Goal: Check status: Check status

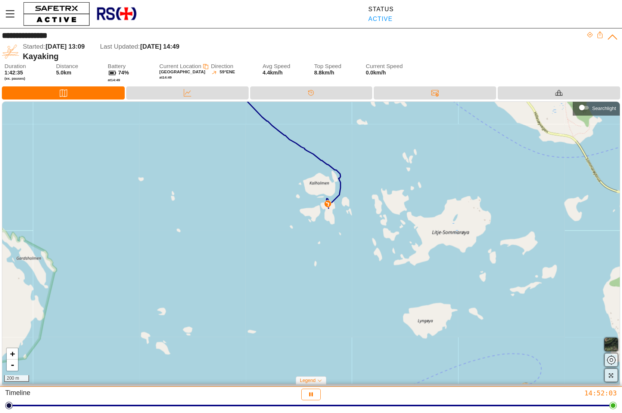
drag, startPoint x: 283, startPoint y: 306, endPoint x: 238, endPoint y: 170, distance: 143.7
click at [238, 170] on div "+ - 200 m" at bounding box center [311, 243] width 618 height 282
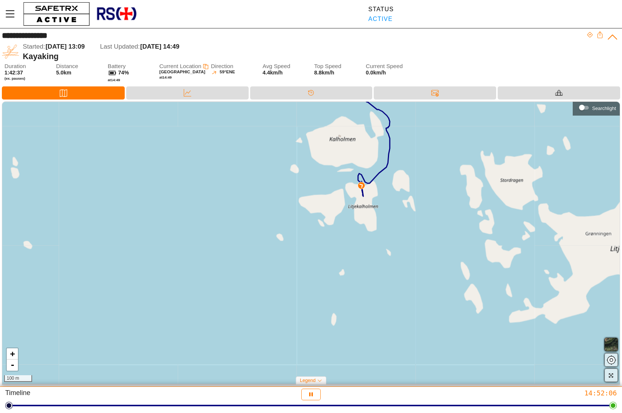
drag, startPoint x: 313, startPoint y: 215, endPoint x: 210, endPoint y: 229, distance: 104.0
click at [211, 229] on div "+ - 100 m" at bounding box center [311, 243] width 618 height 282
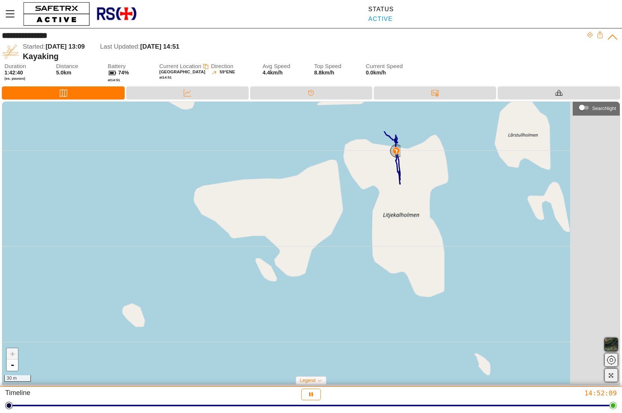
drag, startPoint x: 330, startPoint y: 213, endPoint x: 44, endPoint y: 271, distance: 292.5
click at [44, 271] on div "+ - 30 m" at bounding box center [311, 243] width 618 height 282
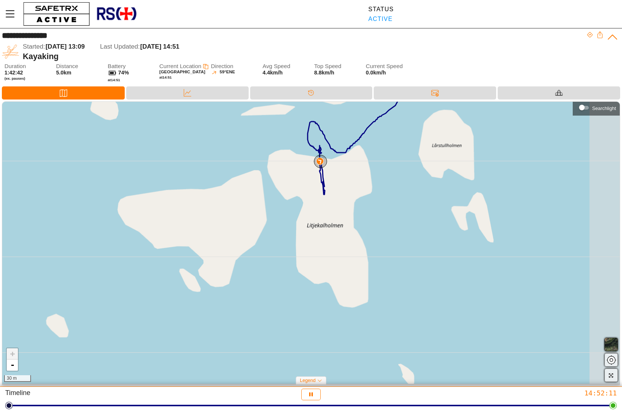
drag, startPoint x: 324, startPoint y: 229, endPoint x: 253, endPoint y: 240, distance: 71.8
click at [253, 240] on div "+ - 30 m" at bounding box center [311, 243] width 618 height 282
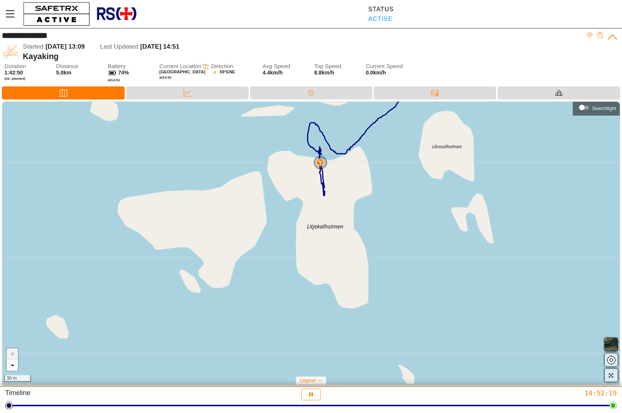
click at [319, 161] on img at bounding box center [319, 161] width 7 height 7
click at [319, 160] on img at bounding box center [319, 161] width 7 height 7
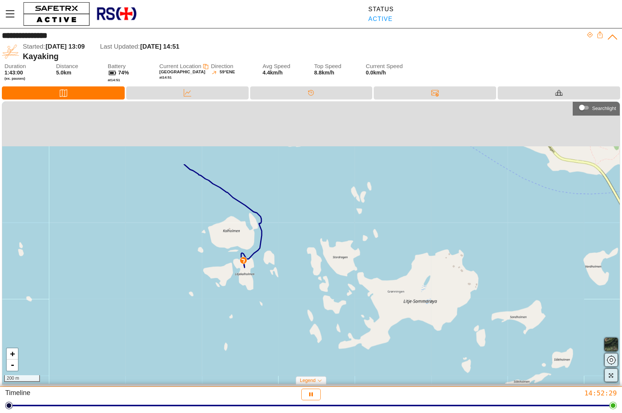
drag, startPoint x: 199, startPoint y: 162, endPoint x: 259, endPoint y: 303, distance: 153.2
click at [259, 303] on div "+ - 200 m" at bounding box center [311, 243] width 618 height 282
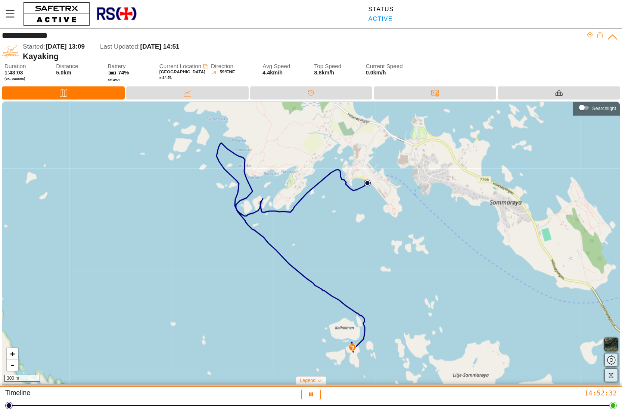
drag, startPoint x: 192, startPoint y: 212, endPoint x: 281, endPoint y: 254, distance: 98.8
click at [281, 254] on div "+ - 300 m" at bounding box center [311, 243] width 618 height 282
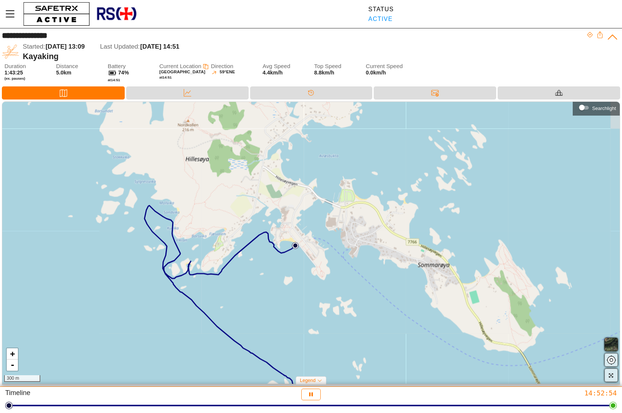
drag, startPoint x: 336, startPoint y: 227, endPoint x: 263, endPoint y: 288, distance: 94.9
click at [263, 289] on div "+ - 300 m" at bounding box center [311, 243] width 618 height 282
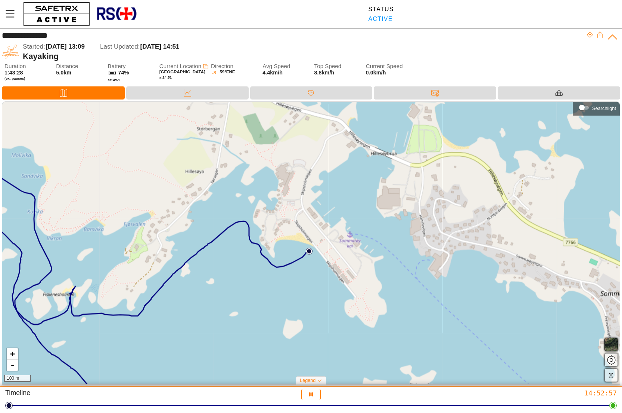
drag, startPoint x: 290, startPoint y: 218, endPoint x: 263, endPoint y: 279, distance: 67.3
click at [263, 279] on div "+ - 100 m" at bounding box center [311, 243] width 618 height 282
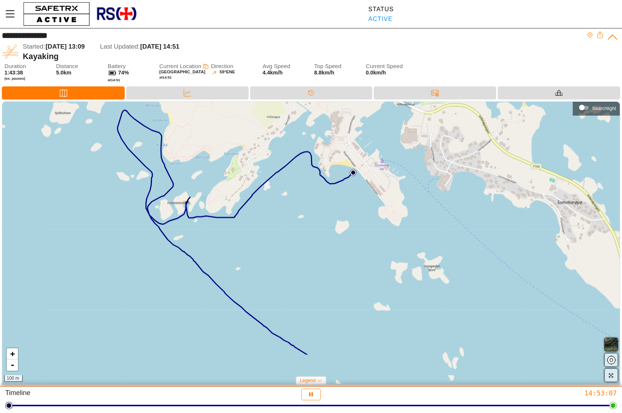
drag, startPoint x: 287, startPoint y: 283, endPoint x: 295, endPoint y: 208, distance: 74.8
click at [295, 208] on div "+ - 100 m" at bounding box center [311, 243] width 618 height 282
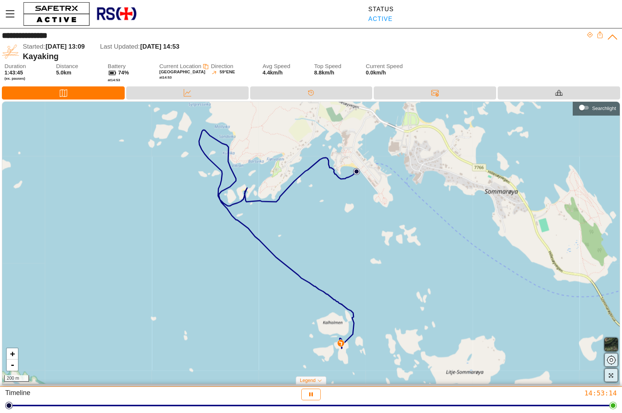
drag, startPoint x: 226, startPoint y: 311, endPoint x: 222, endPoint y: 333, distance: 21.8
click at [222, 333] on div "+ - 200 m" at bounding box center [311, 243] width 618 height 282
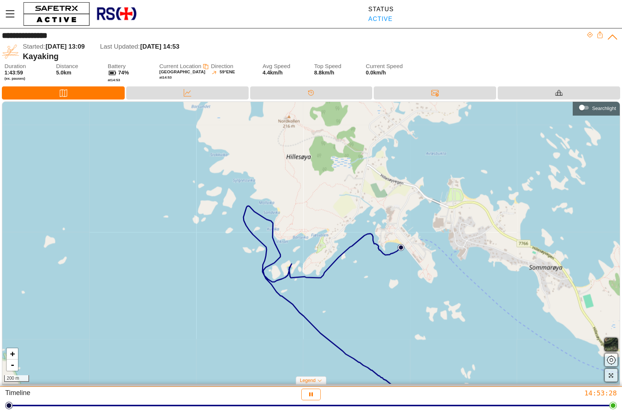
drag, startPoint x: 166, startPoint y: 218, endPoint x: 210, endPoint y: 294, distance: 88.6
click at [210, 294] on div "+ - 200 m" at bounding box center [311, 243] width 618 height 282
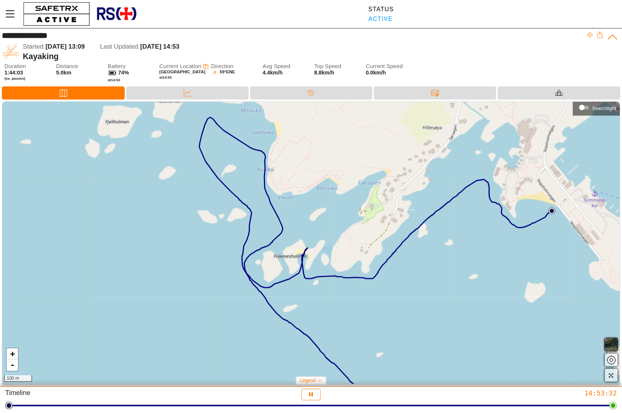
drag, startPoint x: 247, startPoint y: 287, endPoint x: 156, endPoint y: 316, distance: 96.3
click at [156, 317] on div "+ - 100 m" at bounding box center [311, 243] width 618 height 282
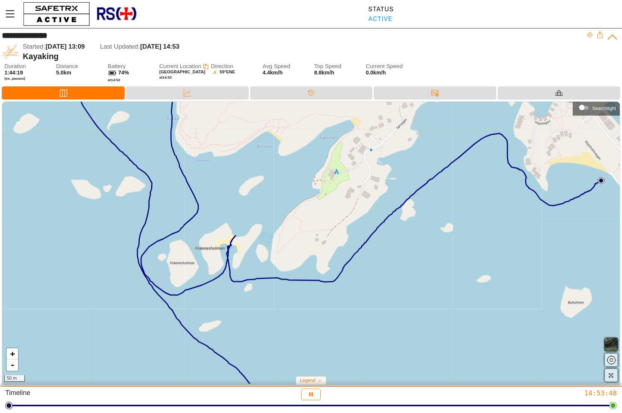
click at [451, 198] on div "+ - 50 m" at bounding box center [311, 243] width 618 height 282
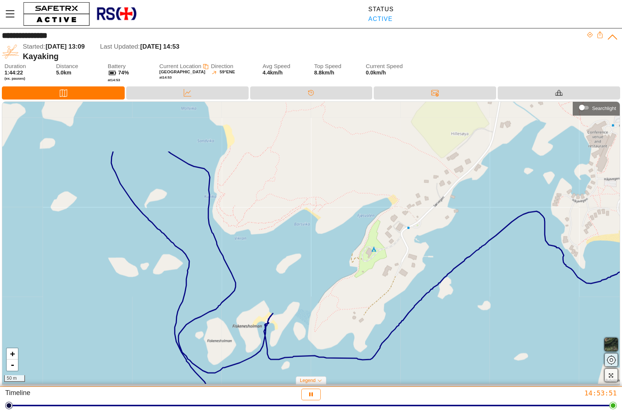
drag, startPoint x: 451, startPoint y: 196, endPoint x: 488, endPoint y: 274, distance: 86.2
click at [488, 274] on div "+ - 50 m" at bounding box center [311, 243] width 618 height 282
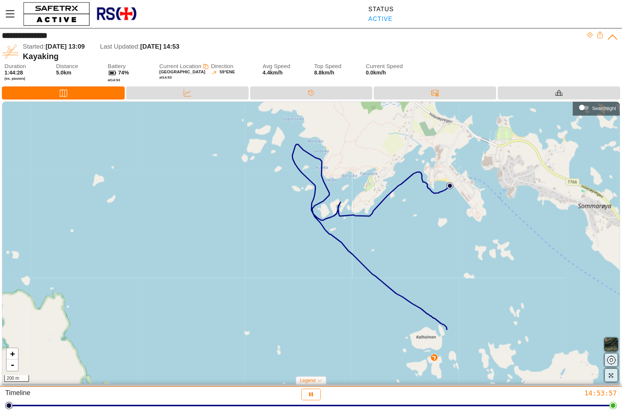
drag, startPoint x: 473, startPoint y: 255, endPoint x: 390, endPoint y: 172, distance: 117.3
click at [390, 172] on div "+ - 200 m" at bounding box center [311, 243] width 618 height 282
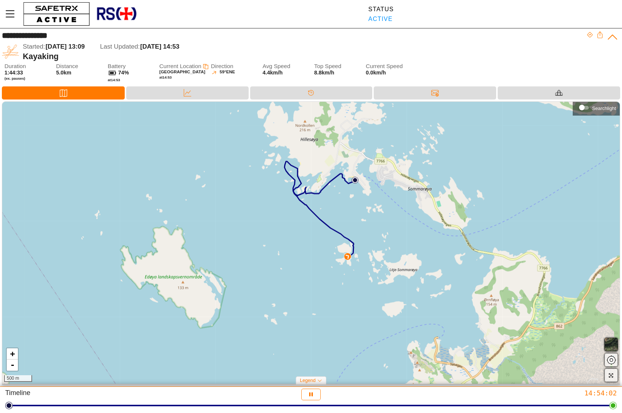
drag, startPoint x: 316, startPoint y: 289, endPoint x: 233, endPoint y: 263, distance: 86.8
click at [233, 263] on div "+ - 500 m" at bounding box center [311, 243] width 618 height 282
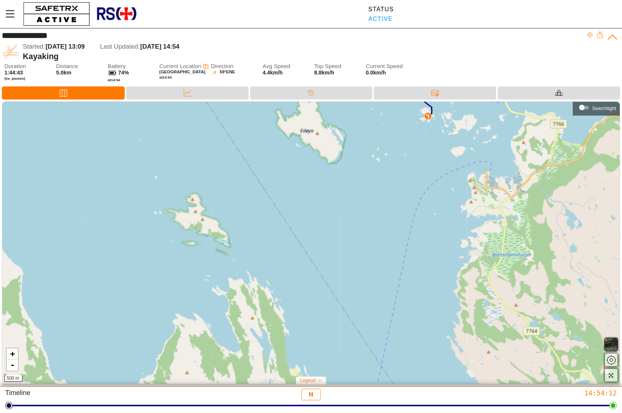
drag, startPoint x: 176, startPoint y: 307, endPoint x: 297, endPoint y: 170, distance: 182.6
click at [297, 169] on div "+ - 500 m" at bounding box center [311, 243] width 618 height 282
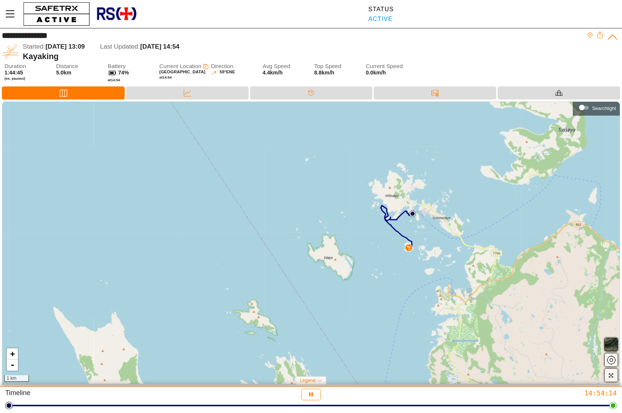
drag, startPoint x: 276, startPoint y: 205, endPoint x: 301, endPoint y: 314, distance: 111.9
click at [301, 314] on div "+ - 1 km" at bounding box center [311, 243] width 618 height 282
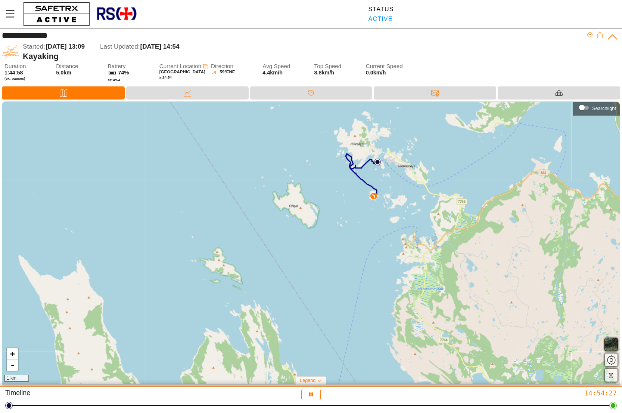
drag, startPoint x: 343, startPoint y: 289, endPoint x: 310, endPoint y: 245, distance: 54.9
click at [310, 245] on div "+ - 1 km" at bounding box center [311, 243] width 618 height 282
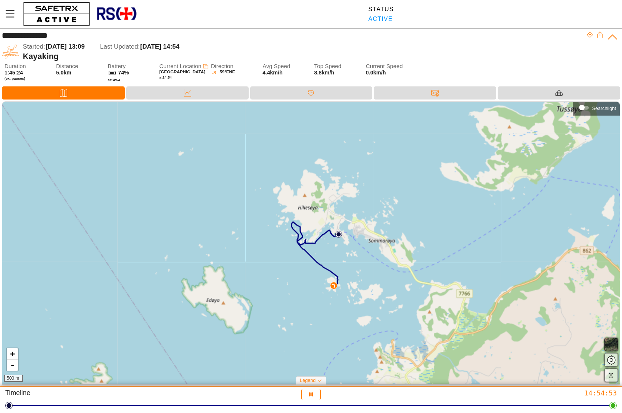
drag, startPoint x: 356, startPoint y: 207, endPoint x: 305, endPoint y: 319, distance: 123.1
click at [305, 319] on div "+ - 500 m" at bounding box center [311, 243] width 618 height 282
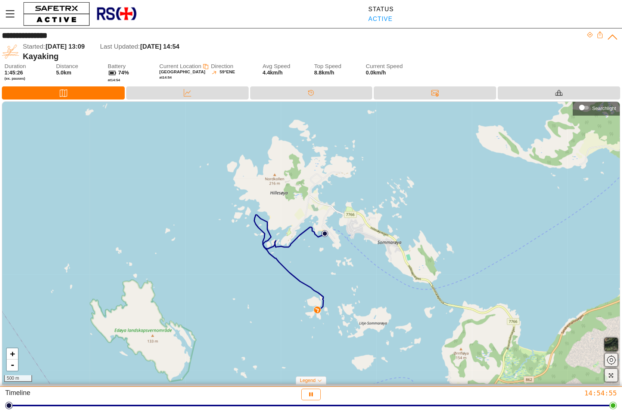
drag, startPoint x: 313, startPoint y: 270, endPoint x: 284, endPoint y: 279, distance: 30.4
click at [285, 285] on div "+ - 500 m" at bounding box center [311, 243] width 618 height 282
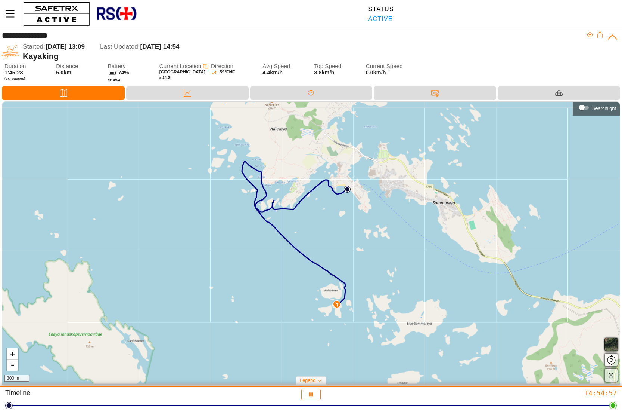
click at [274, 284] on div "+ - 300 m" at bounding box center [311, 243] width 618 height 282
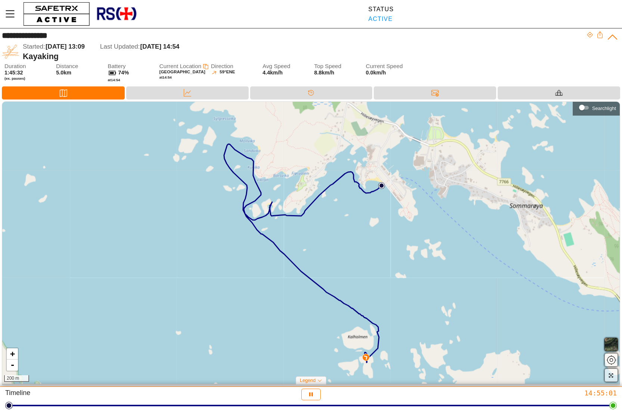
drag, startPoint x: 272, startPoint y: 255, endPoint x: 269, endPoint y: 300, distance: 45.7
click at [269, 301] on div "+ - 200 m" at bounding box center [311, 243] width 618 height 282
